Goal: Use online tool/utility: Utilize a website feature to perform a specific function

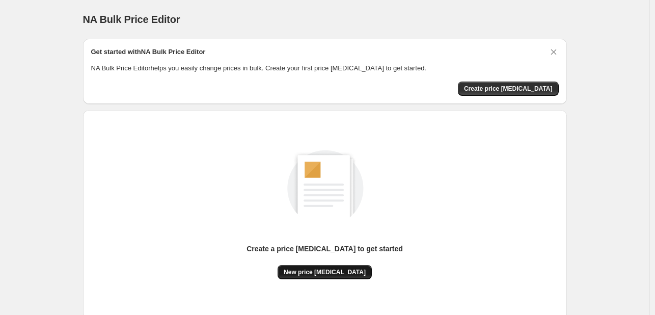
click at [334, 267] on button "New price change job" at bounding box center [324, 272] width 94 height 14
click at [328, 262] on div "Create a price [MEDICAL_DATA] to get started" at bounding box center [324, 253] width 156 height 21
click at [326, 265] on button "New price [MEDICAL_DATA]" at bounding box center [324, 272] width 94 height 14
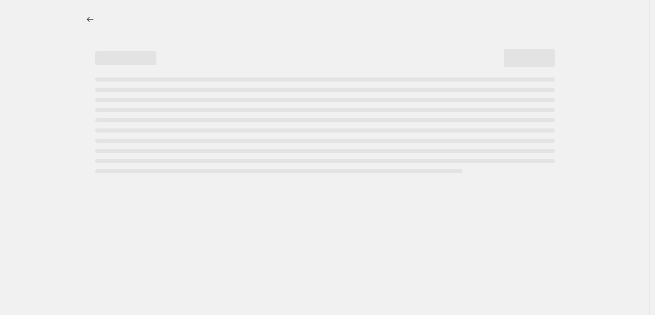
select select "percentage"
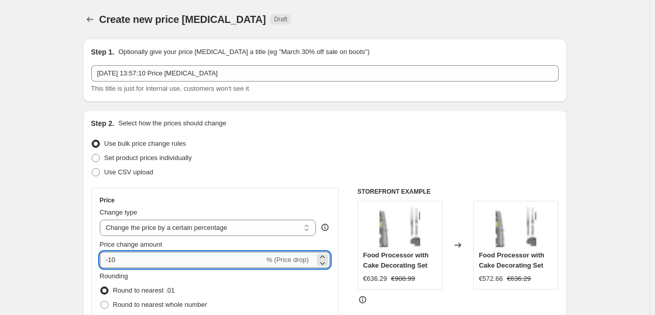
click at [140, 257] on input "-10" at bounding box center [182, 260] width 164 height 16
type input "-1"
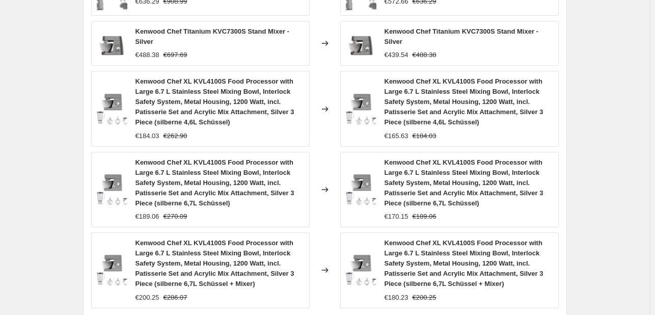
scroll to position [807, 0]
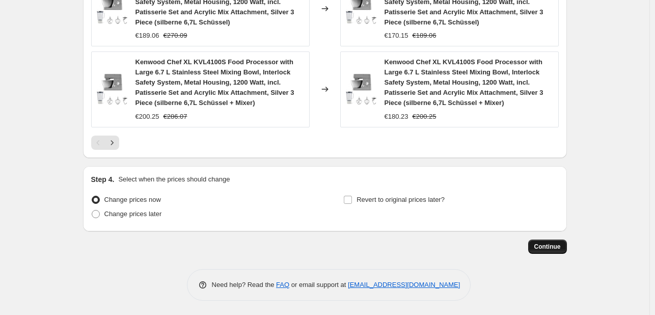
type input "-30"
click at [554, 244] on span "Continue" at bounding box center [547, 246] width 26 height 8
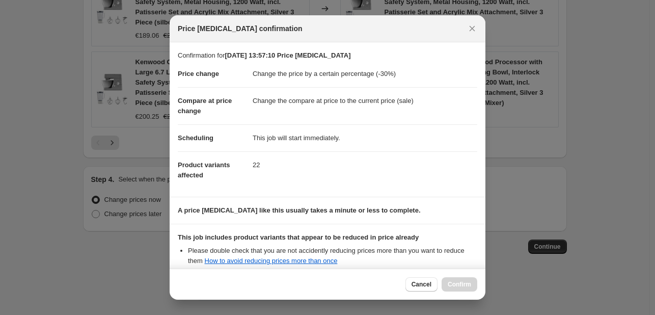
click at [468, 290] on div "Cancel Confirm" at bounding box center [441, 284] width 72 height 14
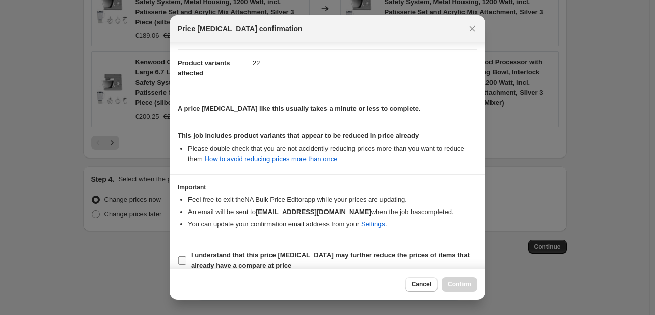
click at [181, 259] on input "I understand that this price [MEDICAL_DATA] may further reduce the prices of it…" at bounding box center [182, 260] width 8 height 8
checkbox input "true"
click at [453, 281] on span "Confirm" at bounding box center [459, 284] width 23 height 8
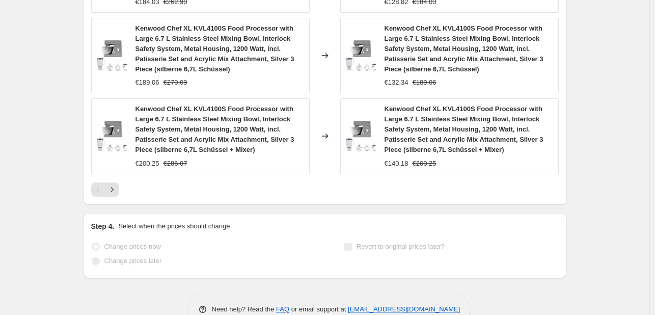
scroll to position [833, 0]
